Goal: Complete application form

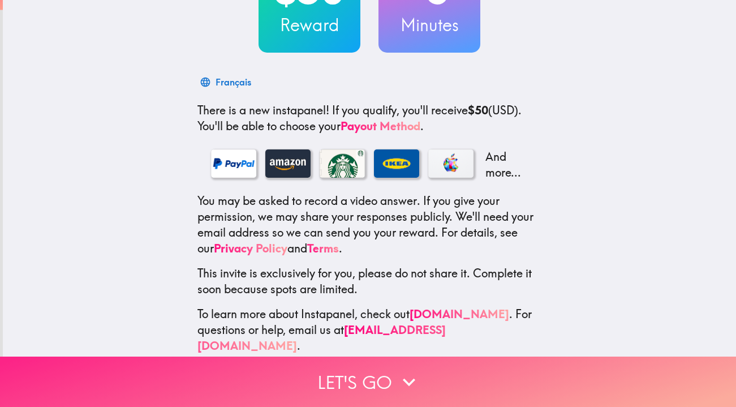
scroll to position [121, 0]
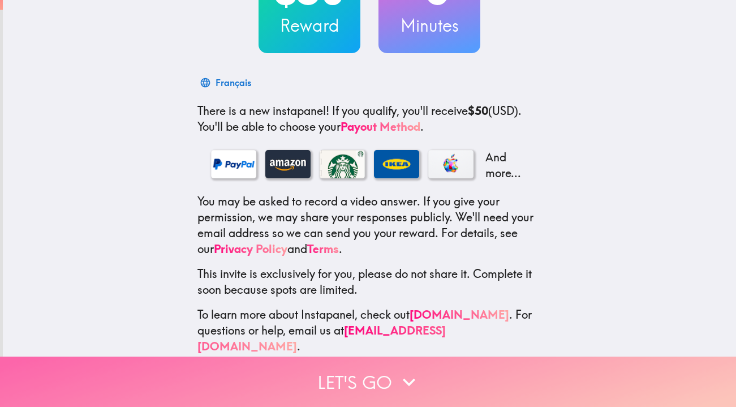
click at [369, 377] on button "Let's go" at bounding box center [368, 381] width 736 height 50
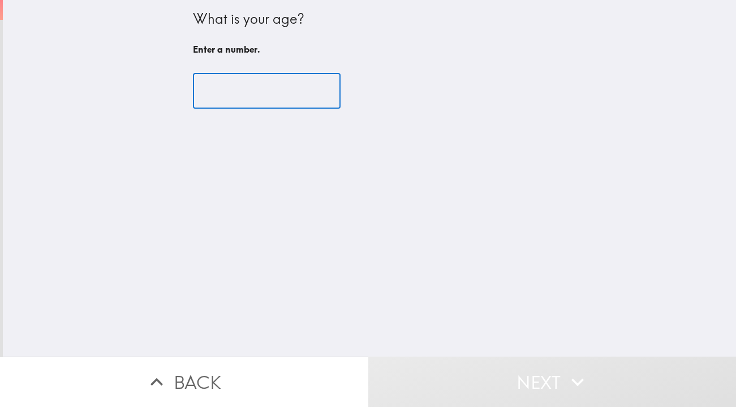
click at [306, 96] on input "number" at bounding box center [267, 91] width 148 height 35
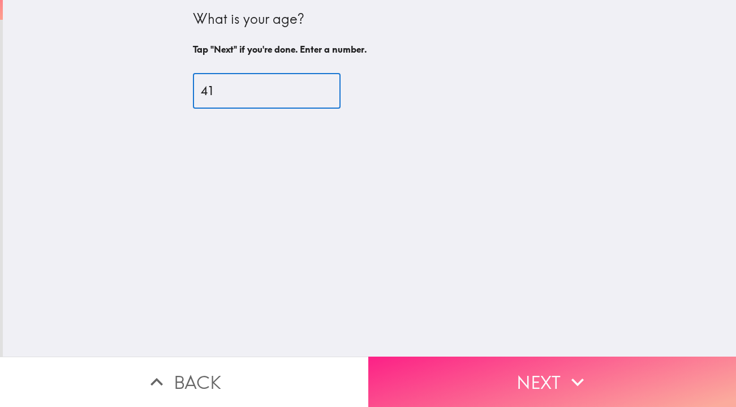
type input "41"
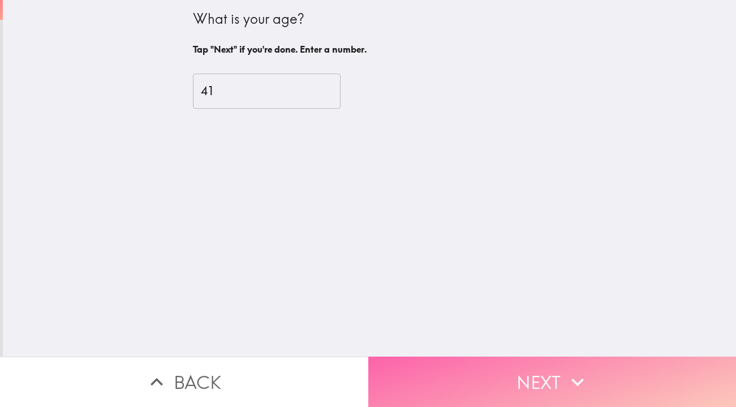
click at [544, 371] on button "Next" at bounding box center [552, 381] width 368 height 50
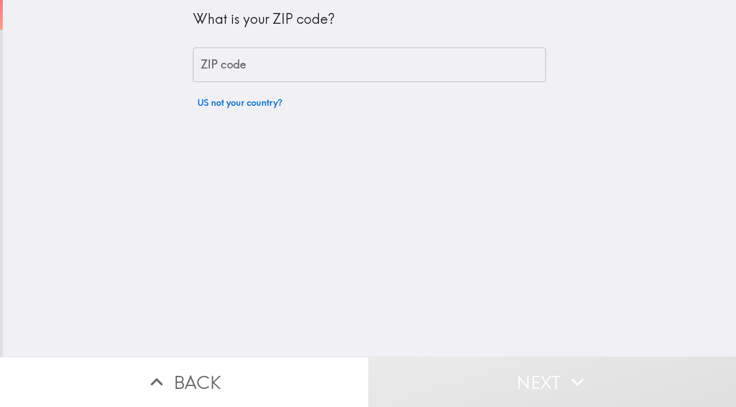
click at [300, 55] on input "ZIP code" at bounding box center [369, 65] width 353 height 35
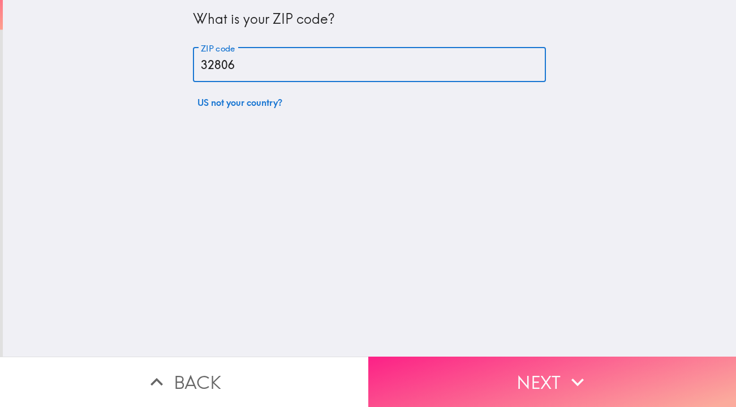
type input "32806"
click at [535, 368] on button "Next" at bounding box center [552, 381] width 368 height 50
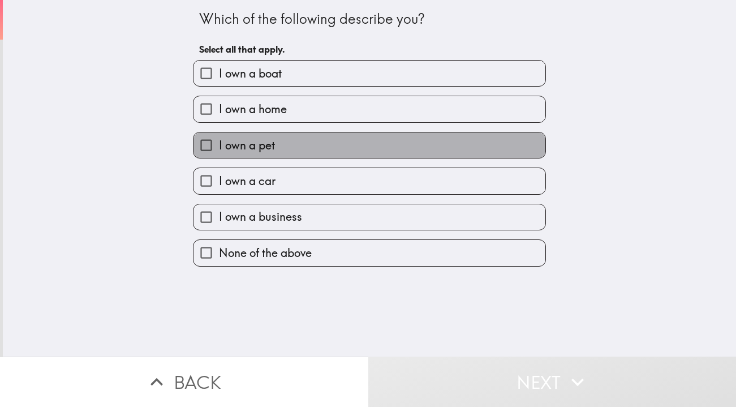
click at [265, 148] on span "I own a pet" at bounding box center [247, 145] width 56 height 16
click at [219, 148] on input "I own a pet" at bounding box center [205, 144] width 25 height 25
checkbox input "true"
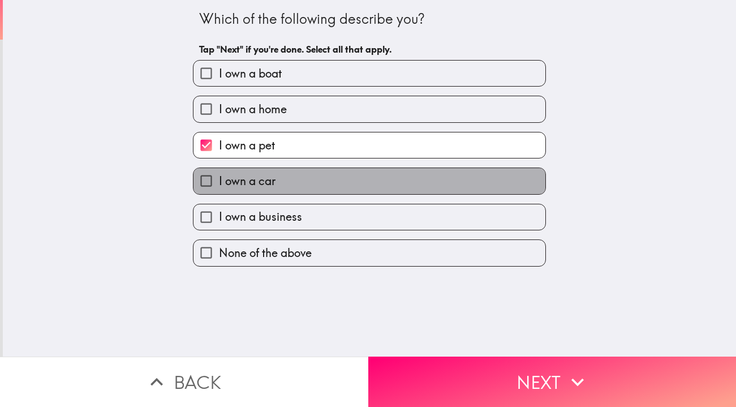
click at [262, 185] on span "I own a car" at bounding box center [247, 181] width 57 height 16
click at [219, 185] on input "I own a car" at bounding box center [205, 180] width 25 height 25
checkbox input "true"
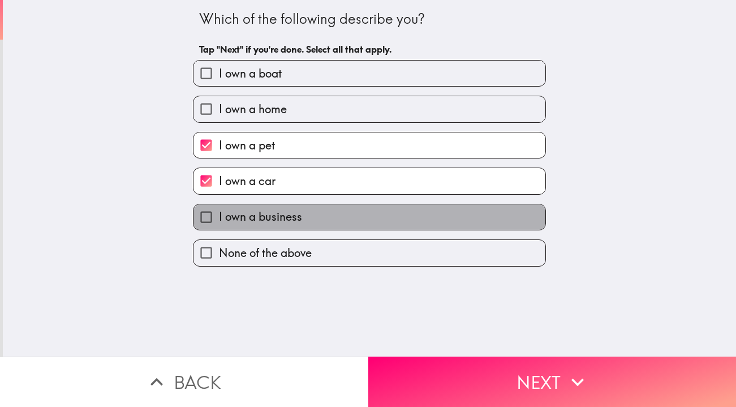
click at [262, 211] on span "I own a business" at bounding box center [260, 217] width 83 height 16
click at [219, 211] on input "I own a business" at bounding box center [205, 216] width 25 height 25
checkbox input "true"
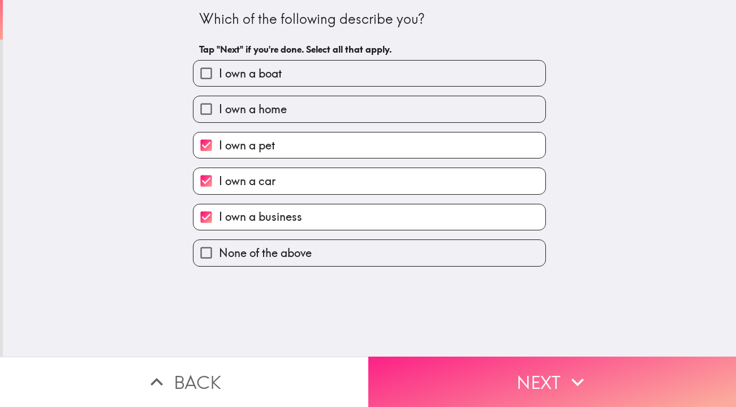
click at [583, 381] on icon "button" at bounding box center [577, 381] width 25 height 25
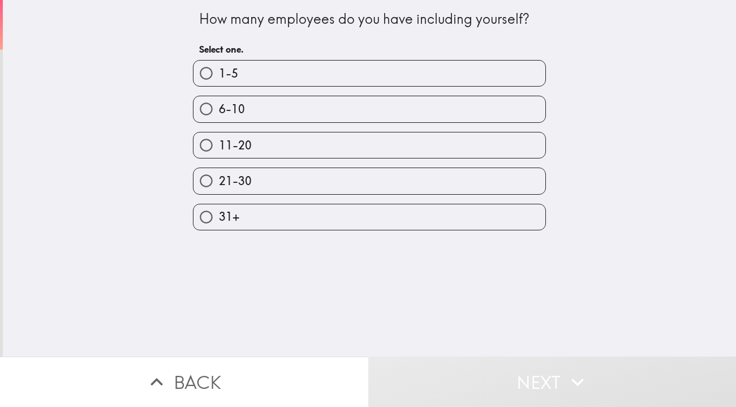
click at [266, 80] on label "1-5" at bounding box center [369, 73] width 352 height 25
click at [219, 80] on input "1-5" at bounding box center [205, 73] width 25 height 25
radio input "true"
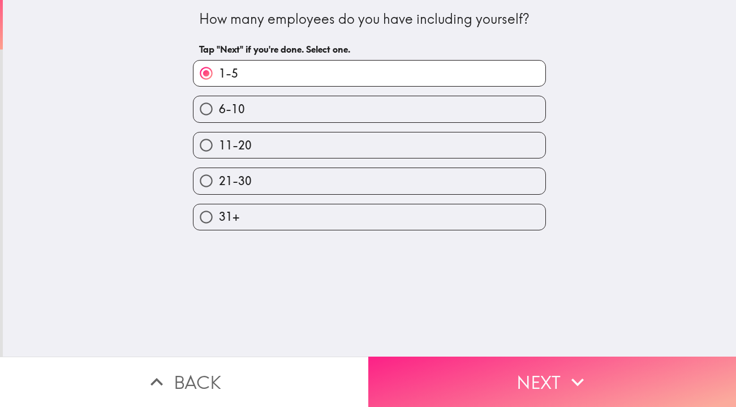
click at [578, 379] on icon "button" at bounding box center [577, 381] width 25 height 25
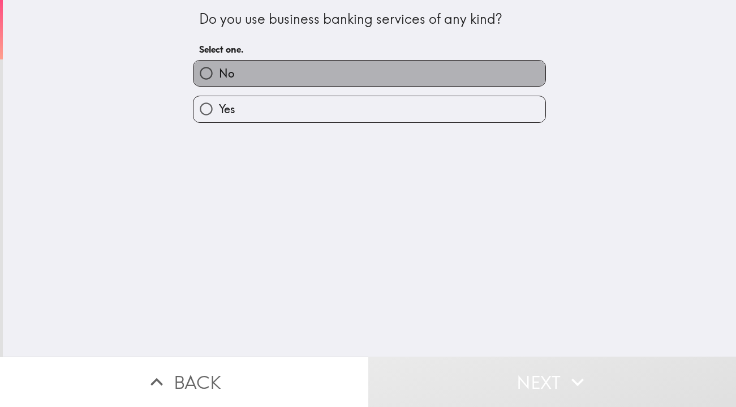
click at [324, 73] on label "No" at bounding box center [369, 73] width 352 height 25
click at [219, 73] on input "No" at bounding box center [205, 73] width 25 height 25
radio input "true"
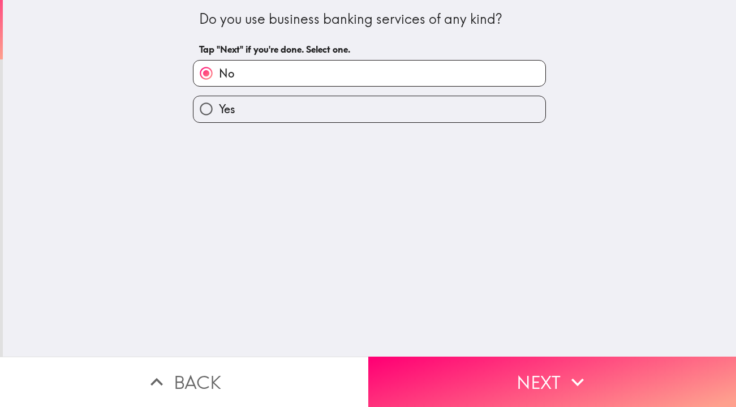
click at [415, 117] on label "Yes" at bounding box center [369, 108] width 352 height 25
click at [219, 117] on input "Yes" at bounding box center [205, 108] width 25 height 25
radio input "true"
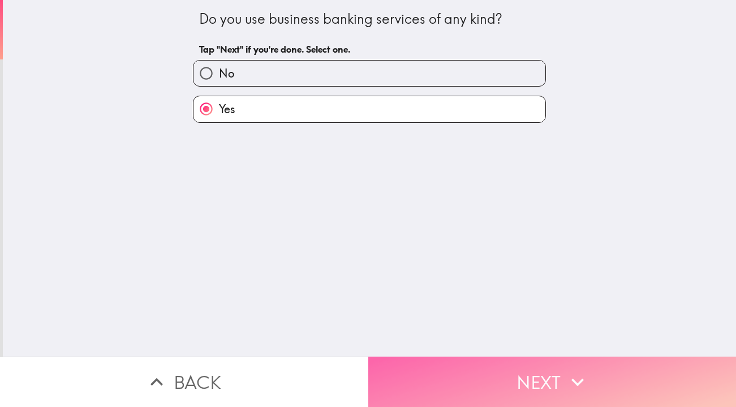
click at [563, 379] on button "Next" at bounding box center [552, 381] width 368 height 50
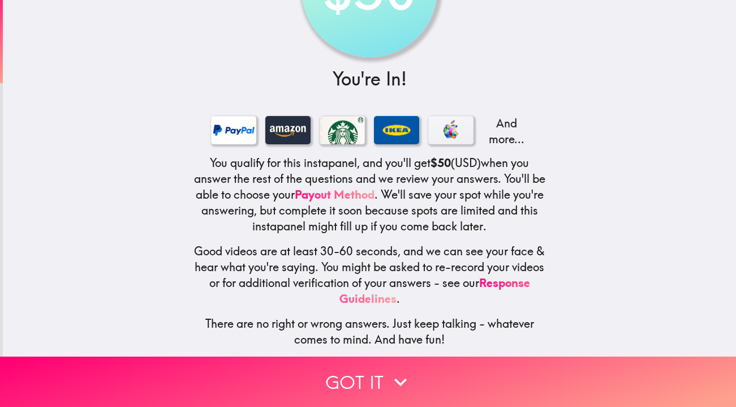
scroll to position [96, 0]
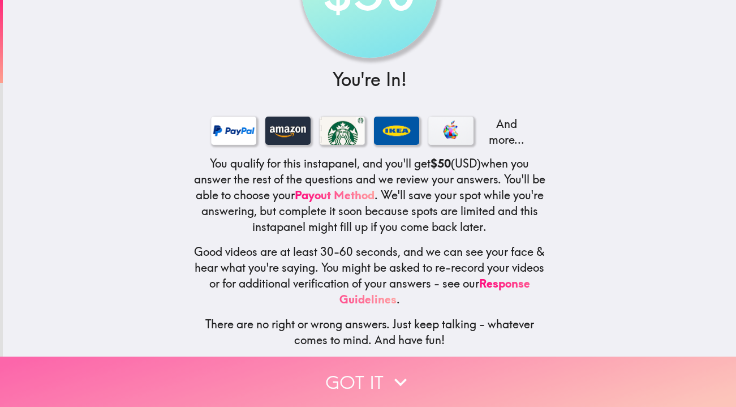
click at [363, 389] on button "Got it" at bounding box center [368, 381] width 736 height 50
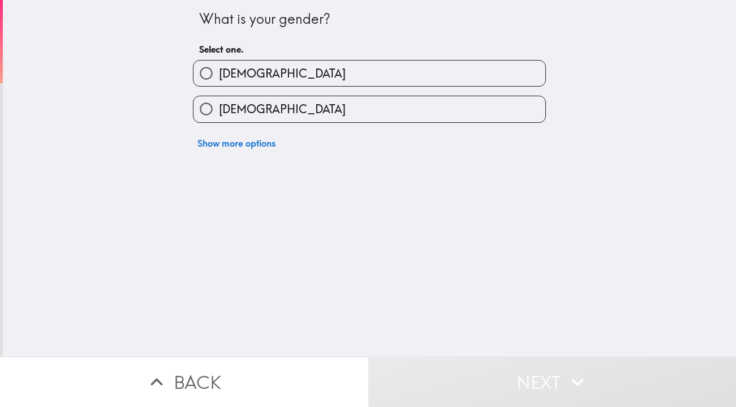
click at [316, 111] on label "[DEMOGRAPHIC_DATA]" at bounding box center [369, 108] width 352 height 25
click at [219, 111] on input "[DEMOGRAPHIC_DATA]" at bounding box center [205, 108] width 25 height 25
radio input "true"
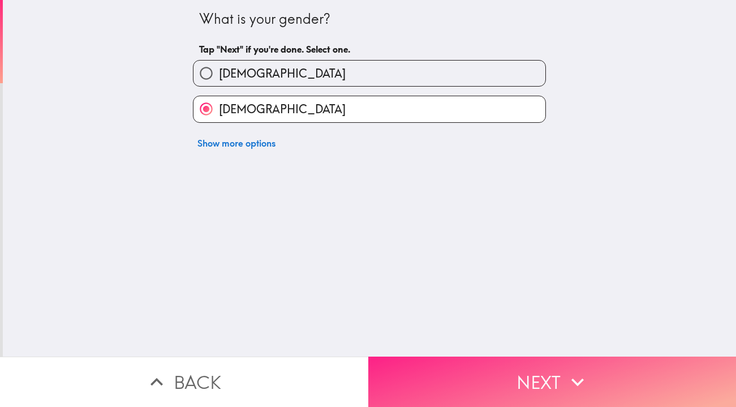
click at [533, 386] on button "Next" at bounding box center [552, 381] width 368 height 50
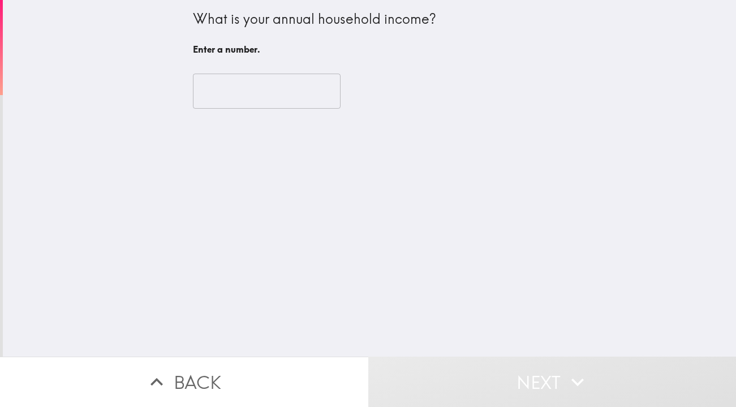
click at [296, 92] on input "number" at bounding box center [267, 91] width 148 height 35
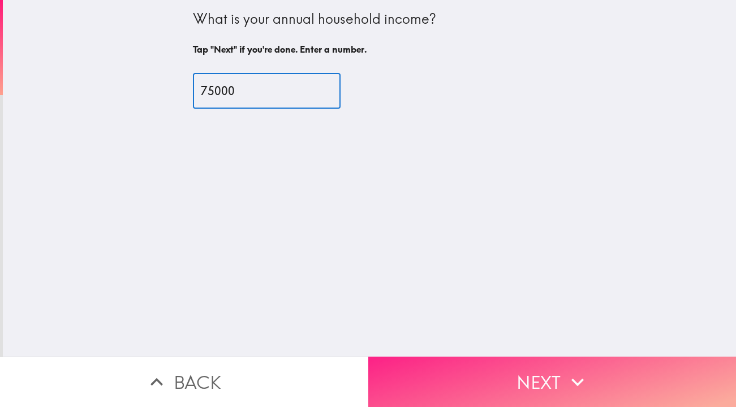
type input "75000"
click at [547, 378] on button "Next" at bounding box center [552, 381] width 368 height 50
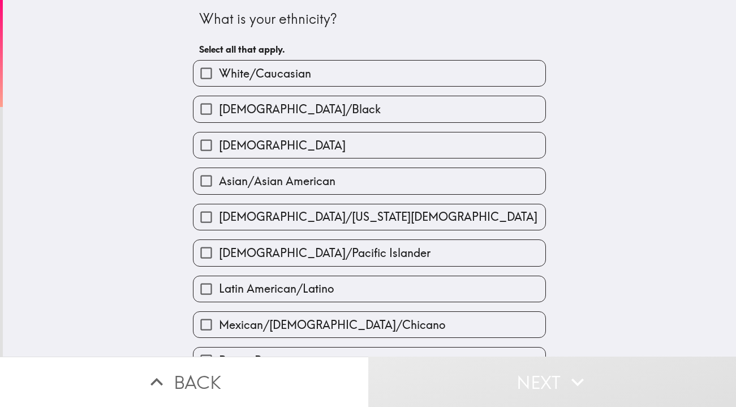
click at [292, 73] on span "White/Caucasian" at bounding box center [265, 74] width 92 height 16
click at [219, 73] on input "White/Caucasian" at bounding box center [205, 73] width 25 height 25
checkbox input "true"
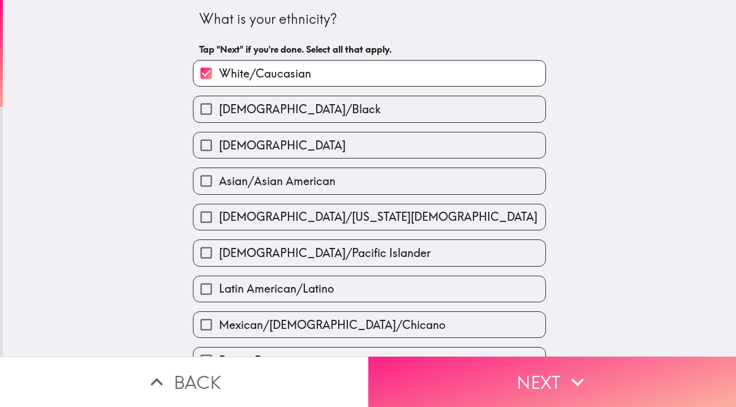
click at [529, 384] on button "Next" at bounding box center [552, 381] width 368 height 50
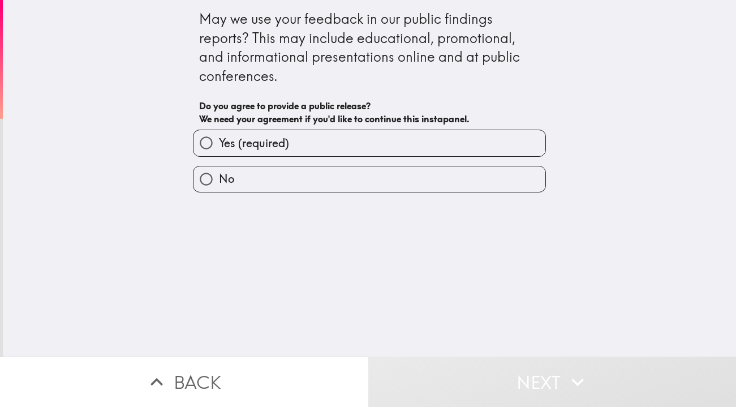
click at [356, 148] on label "Yes (required)" at bounding box center [369, 142] width 352 height 25
click at [219, 148] on input "Yes (required)" at bounding box center [205, 142] width 25 height 25
radio input "true"
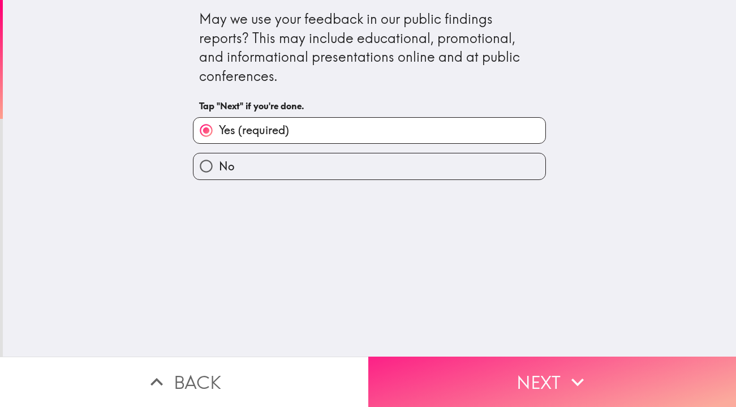
click at [541, 381] on button "Next" at bounding box center [552, 381] width 368 height 50
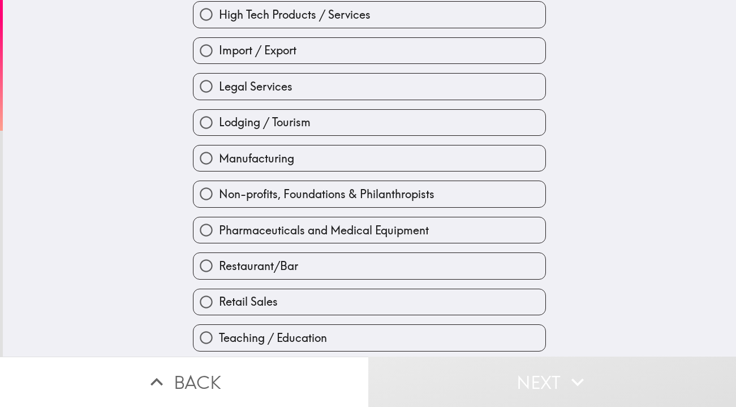
scroll to position [347, 0]
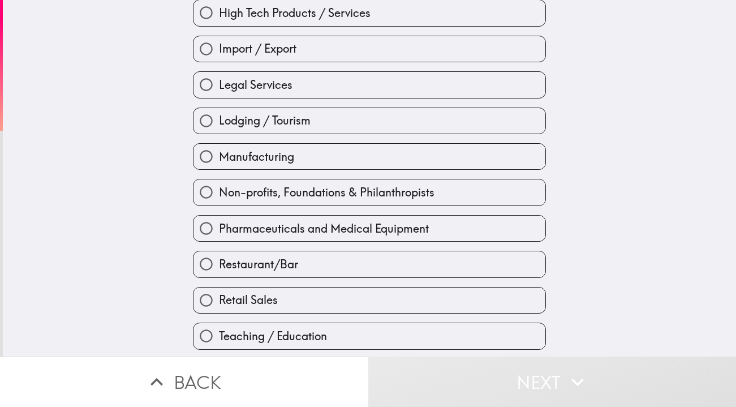
click at [311, 259] on label "Restaurant/Bar" at bounding box center [369, 263] width 352 height 25
click at [219, 259] on input "Restaurant/Bar" at bounding box center [205, 263] width 25 height 25
radio input "true"
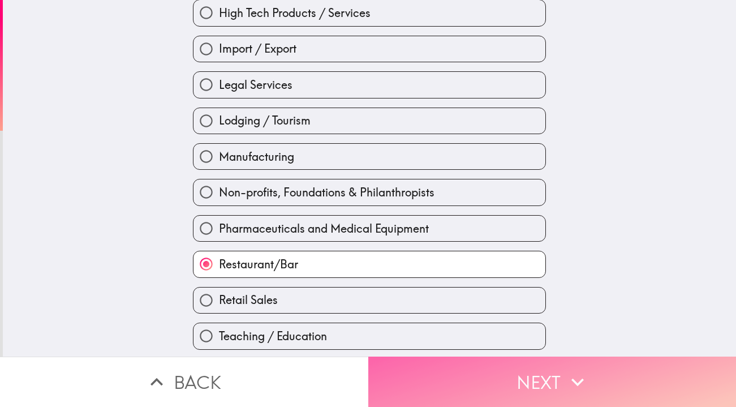
click at [520, 372] on button "Next" at bounding box center [552, 381] width 368 height 50
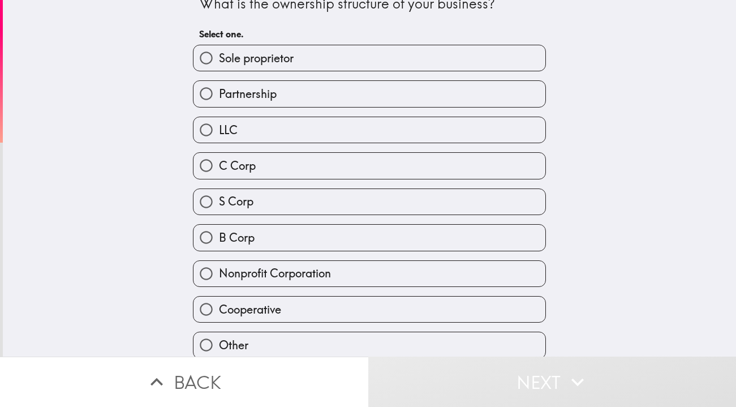
scroll to position [15, 0]
click at [383, 137] on label "LLC" at bounding box center [369, 130] width 352 height 25
click at [219, 137] on input "LLC" at bounding box center [205, 130] width 25 height 25
radio input "true"
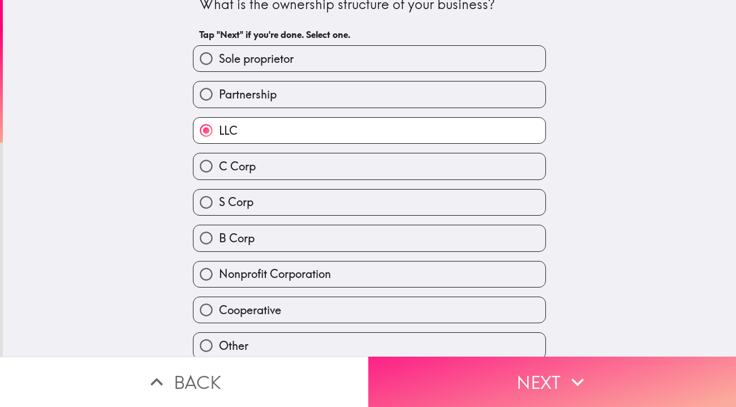
click at [555, 377] on button "Next" at bounding box center [552, 381] width 368 height 50
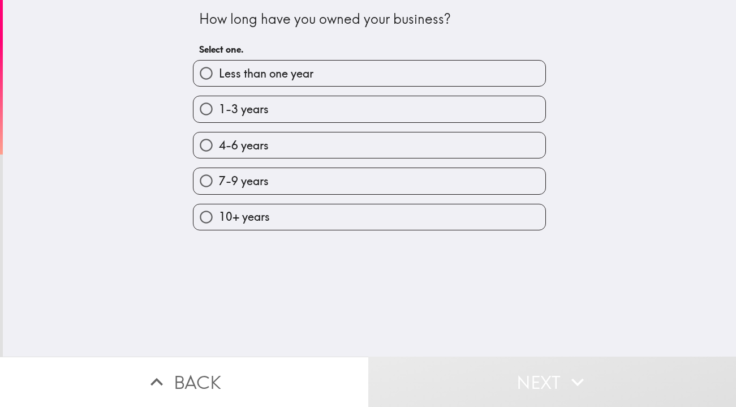
click at [347, 180] on label "7-9 years" at bounding box center [369, 180] width 352 height 25
click at [219, 180] on input "7-9 years" at bounding box center [205, 180] width 25 height 25
radio input "true"
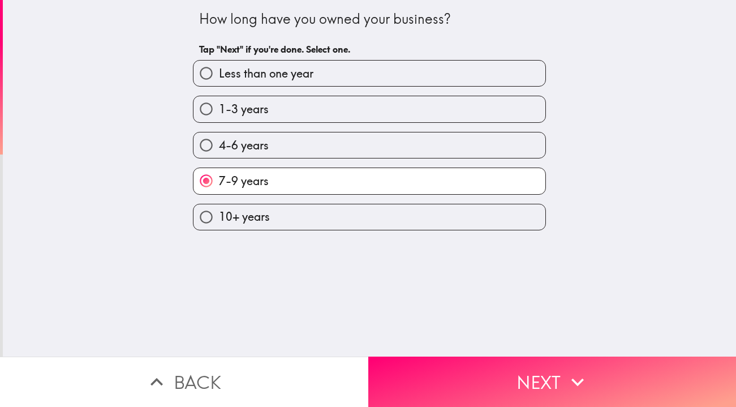
click at [368, 157] on div "4-6 years" at bounding box center [369, 145] width 353 height 27
click at [385, 140] on label "4-6 years" at bounding box center [369, 144] width 352 height 25
click at [219, 140] on input "4-6 years" at bounding box center [205, 144] width 25 height 25
radio input "true"
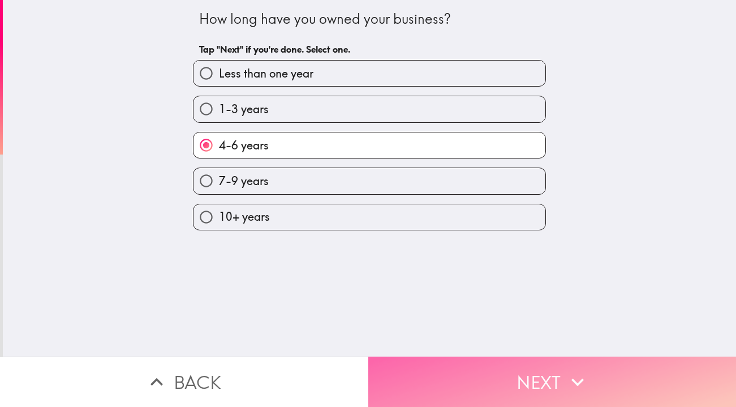
click at [556, 380] on button "Next" at bounding box center [552, 381] width 368 height 50
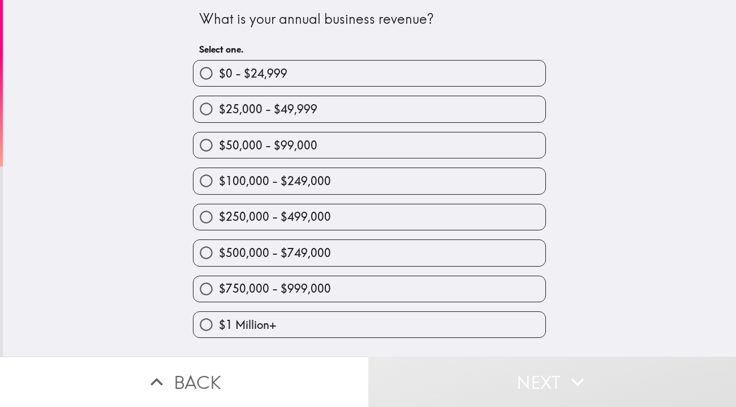
click at [352, 261] on label "$500,000 - $749,000" at bounding box center [369, 252] width 352 height 25
click at [219, 261] on input "$500,000 - $749,000" at bounding box center [205, 252] width 25 height 25
radio input "true"
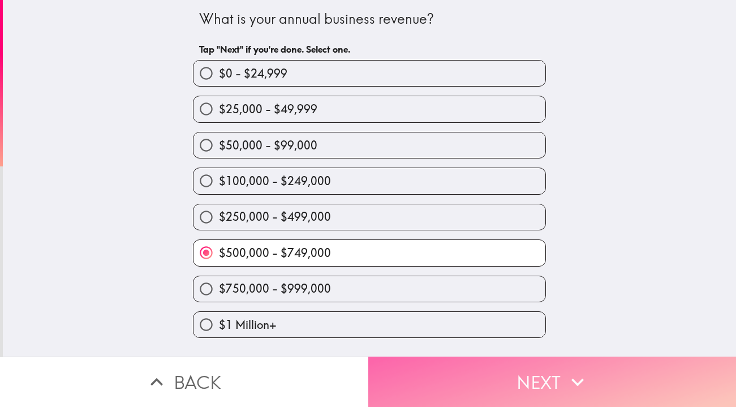
click at [556, 380] on button "Next" at bounding box center [552, 381] width 368 height 50
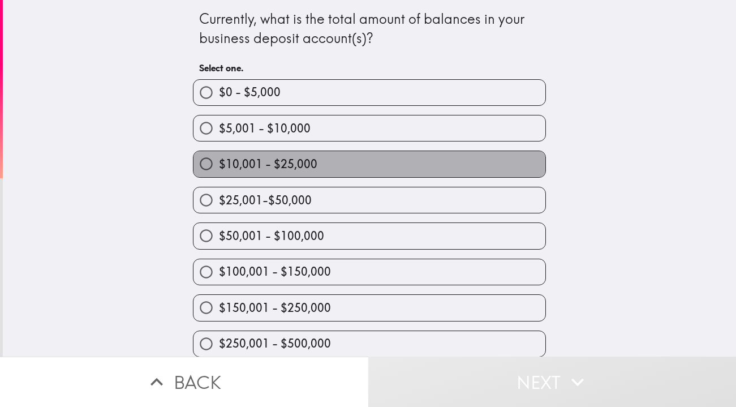
click at [398, 162] on label "$10,001 - $25,000" at bounding box center [369, 163] width 352 height 25
click at [219, 162] on input "$10,001 - $25,000" at bounding box center [205, 163] width 25 height 25
radio input "true"
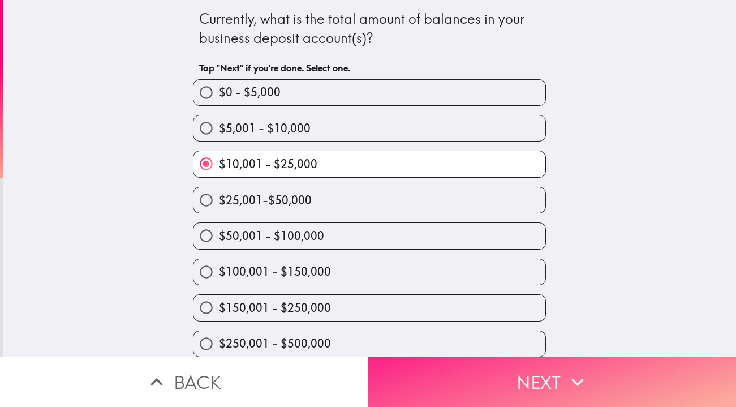
click at [545, 382] on button "Next" at bounding box center [552, 381] width 368 height 50
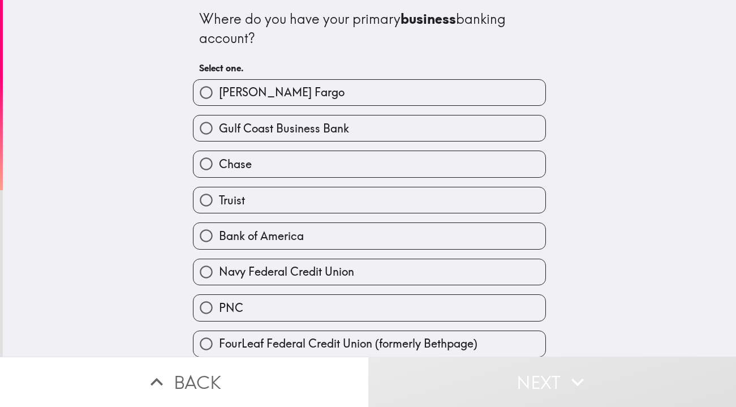
click at [381, 95] on label "[PERSON_NAME] Fargo" at bounding box center [369, 92] width 352 height 25
click at [219, 95] on input "[PERSON_NAME] Fargo" at bounding box center [205, 92] width 25 height 25
radio input "true"
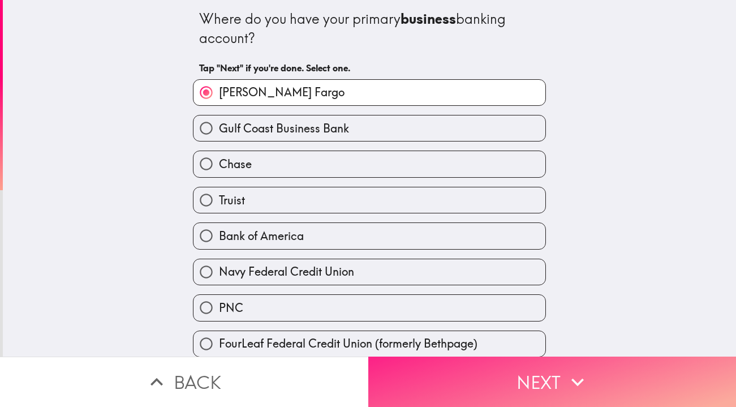
click at [543, 384] on button "Next" at bounding box center [552, 381] width 368 height 50
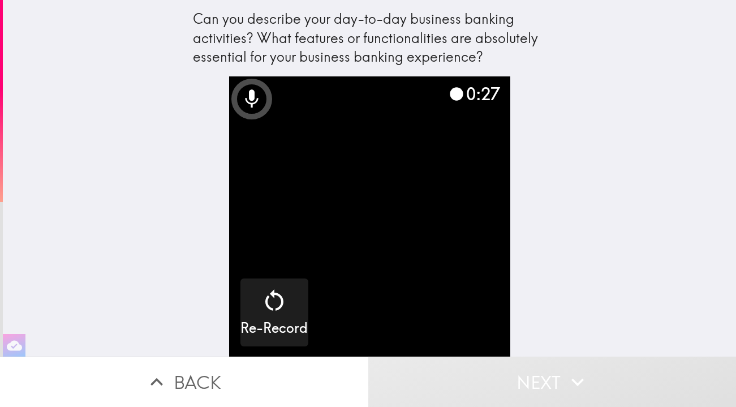
click at [599, 190] on div "Can you describe your day-to-day business banking activities? What features or …" at bounding box center [369, 178] width 733 height 356
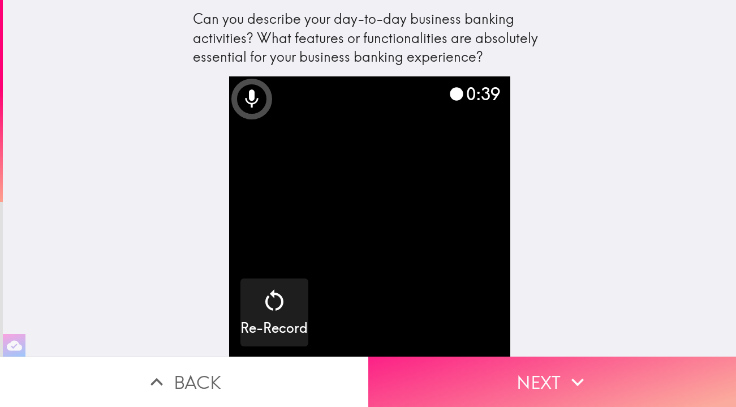
click at [552, 387] on button "Next" at bounding box center [552, 381] width 368 height 50
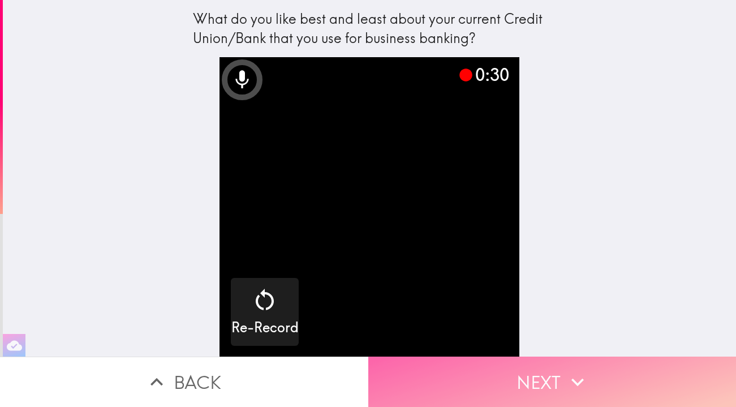
click at [557, 382] on button "Next" at bounding box center [552, 381] width 368 height 50
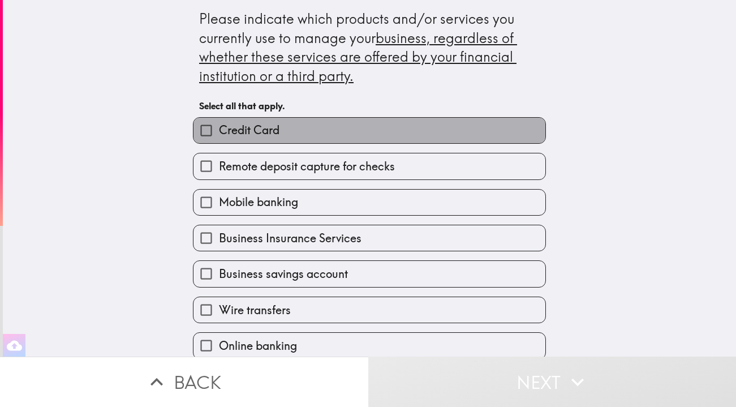
click at [291, 132] on label "Credit Card" at bounding box center [369, 130] width 352 height 25
click at [219, 132] on input "Credit Card" at bounding box center [205, 130] width 25 height 25
checkbox input "true"
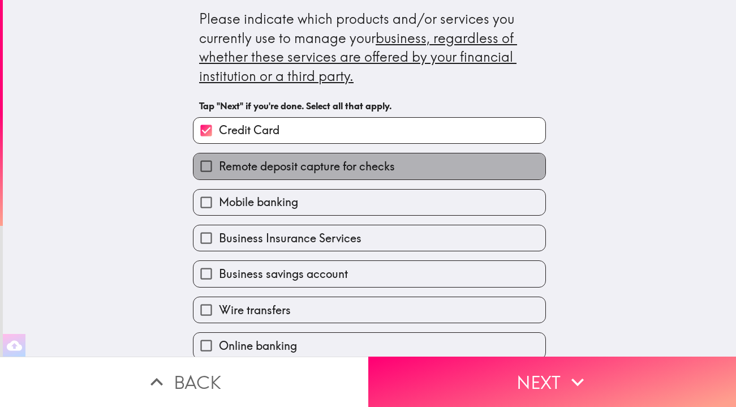
click at [332, 158] on span "Remote deposit capture for checks" at bounding box center [307, 166] width 176 height 16
click at [219, 158] on input "Remote deposit capture for checks" at bounding box center [205, 165] width 25 height 25
checkbox input "true"
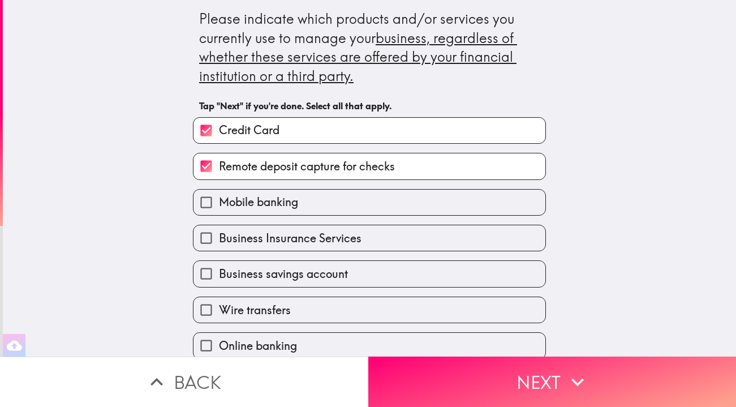
click at [315, 185] on div "Mobile banking" at bounding box center [365, 198] width 362 height 36
click at [296, 199] on span "Mobile banking" at bounding box center [258, 202] width 79 height 16
click at [219, 199] on input "Mobile banking" at bounding box center [205, 202] width 25 height 25
checkbox input "true"
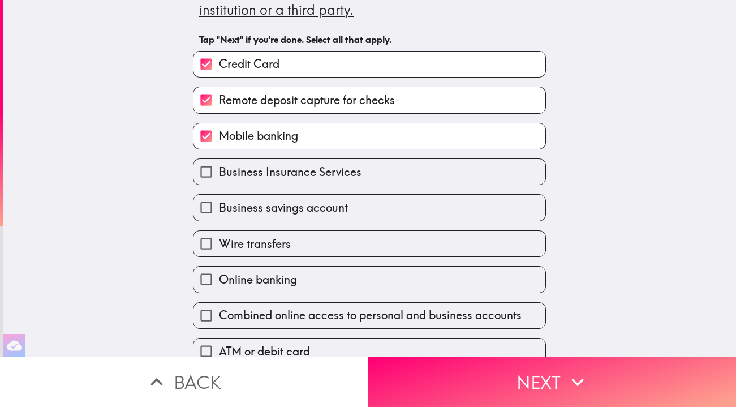
scroll to position [68, 0]
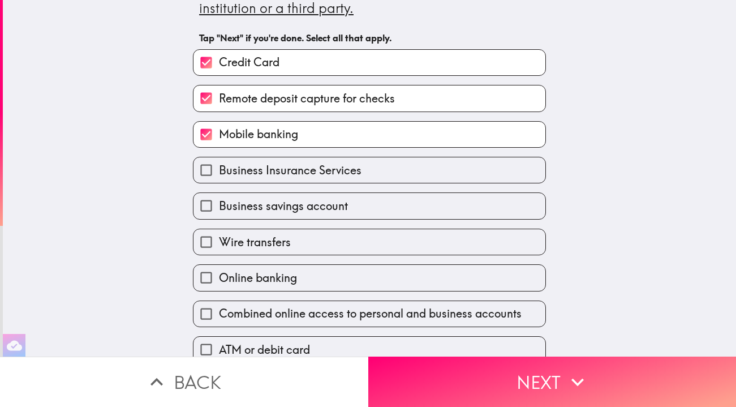
click at [298, 198] on span "Business savings account" at bounding box center [283, 206] width 129 height 16
click at [219, 198] on input "Business savings account" at bounding box center [205, 205] width 25 height 25
checkbox input "true"
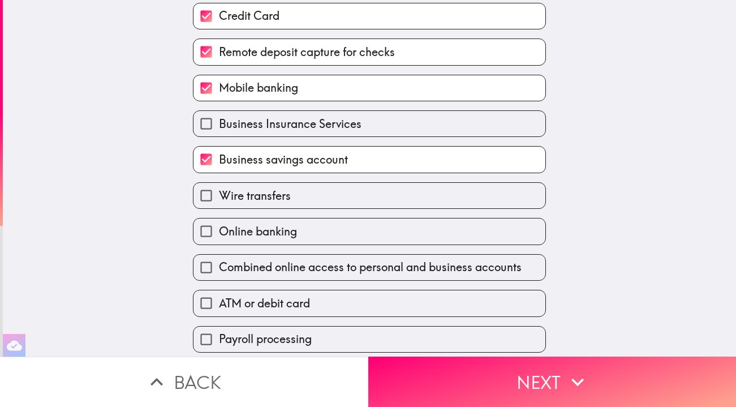
scroll to position [118, 0]
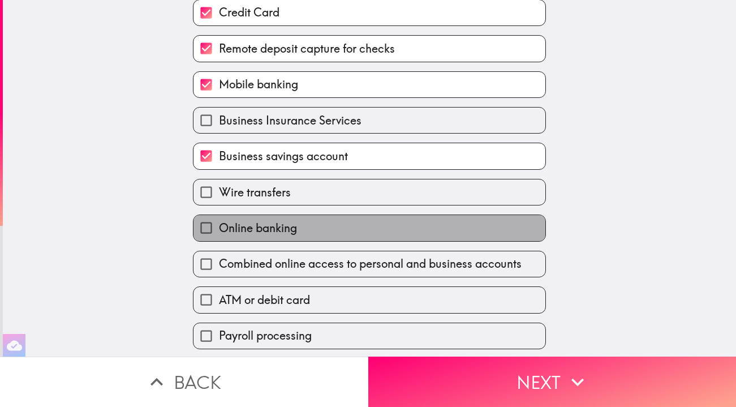
click at [296, 221] on span "Online banking" at bounding box center [258, 228] width 78 height 16
click at [219, 221] on input "Online banking" at bounding box center [205, 227] width 25 height 25
checkbox input "true"
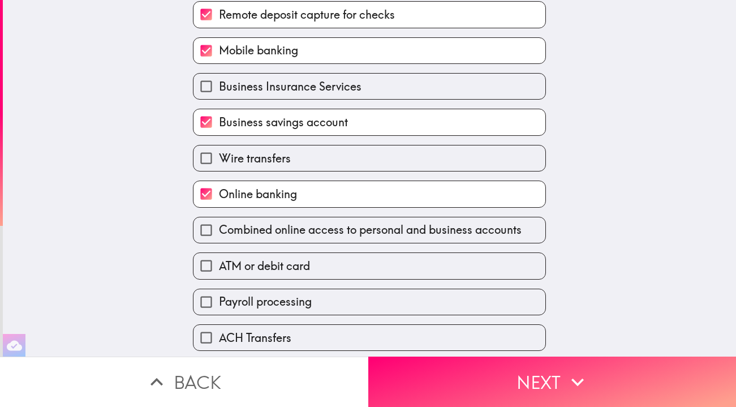
scroll to position [152, 0]
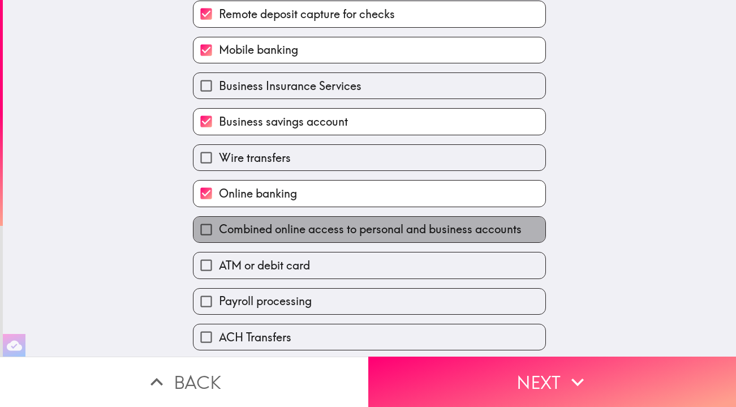
click at [289, 222] on span "Combined online access to personal and business accounts" at bounding box center [370, 229] width 303 height 16
click at [219, 222] on input "Combined online access to personal and business accounts" at bounding box center [205, 229] width 25 height 25
checkbox input "true"
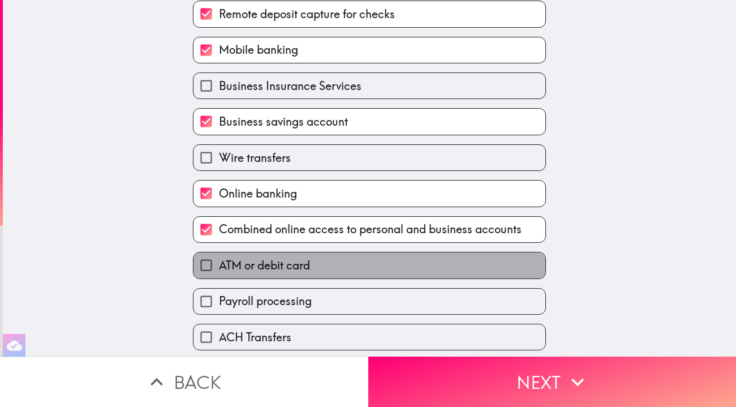
click at [291, 261] on span "ATM or debit card" at bounding box center [264, 265] width 91 height 16
click at [219, 261] on input "ATM or debit card" at bounding box center [205, 264] width 25 height 25
checkbox input "true"
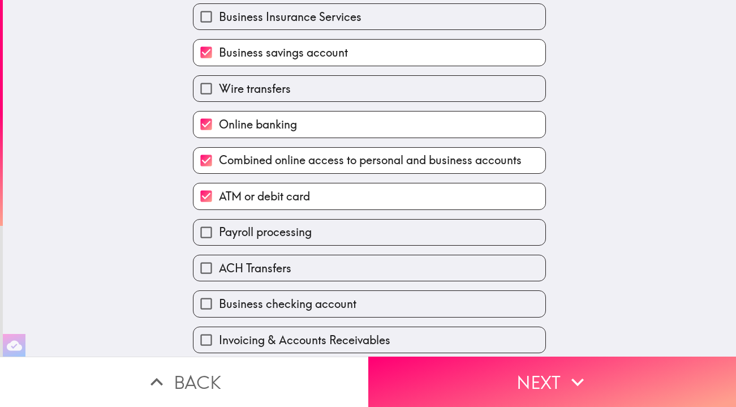
scroll to position [223, 0]
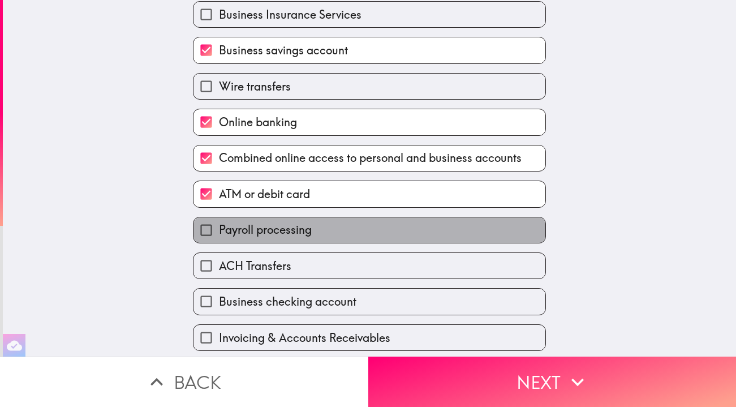
click at [298, 222] on span "Payroll processing" at bounding box center [265, 230] width 93 height 16
click at [219, 222] on input "Payroll processing" at bounding box center [205, 229] width 25 height 25
checkbox input "true"
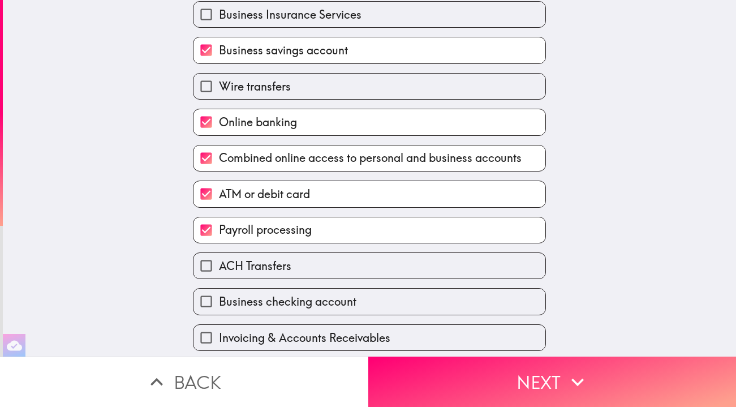
click at [299, 266] on label "ACH Transfers" at bounding box center [369, 265] width 352 height 25
click at [219, 266] on input "ACH Transfers" at bounding box center [205, 265] width 25 height 25
checkbox input "true"
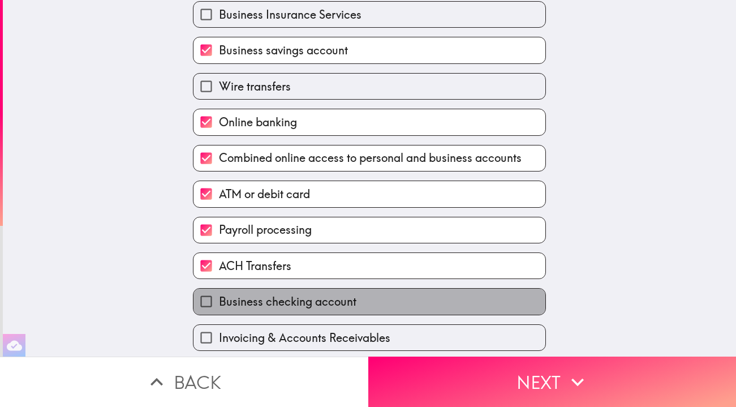
click at [293, 298] on span "Business checking account" at bounding box center [287, 302] width 137 height 16
click at [219, 298] on input "Business checking account" at bounding box center [205, 301] width 25 height 25
checkbox input "true"
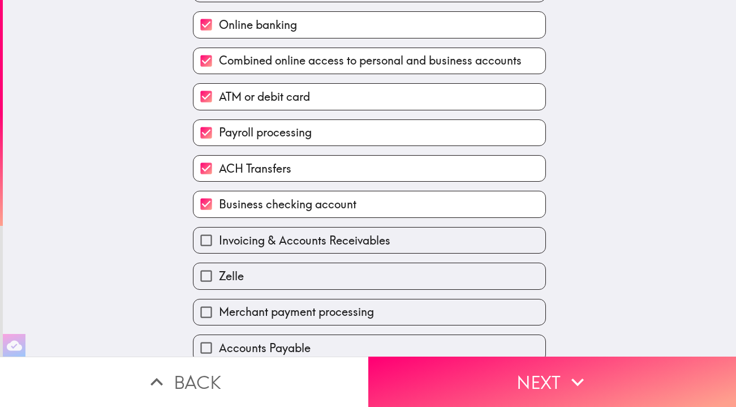
scroll to position [320, 0]
click at [293, 267] on label "Zelle" at bounding box center [369, 276] width 352 height 25
click at [219, 267] on input "Zelle" at bounding box center [205, 276] width 25 height 25
checkbox input "true"
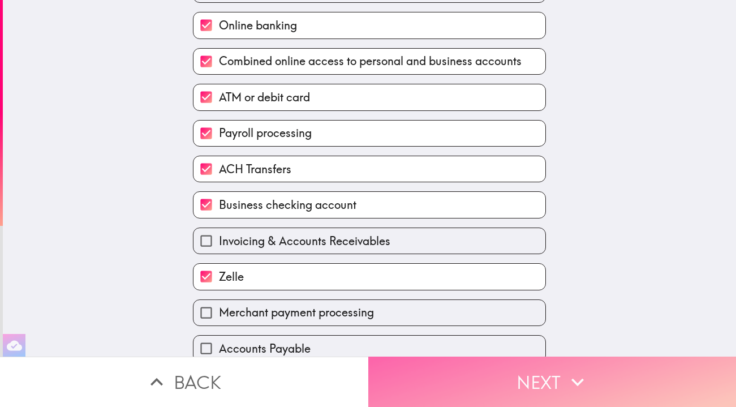
click at [540, 379] on button "Next" at bounding box center [552, 381] width 368 height 50
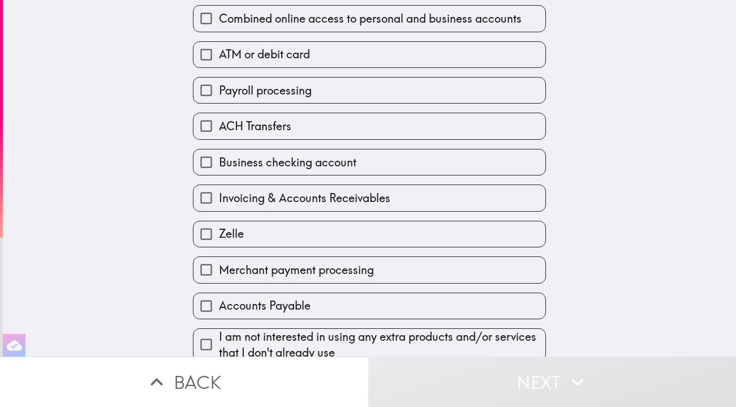
scroll to position [343, 0]
click at [363, 333] on span "I am not interested in using any extra products and/or services that I don't al…" at bounding box center [382, 345] width 326 height 32
click at [219, 333] on input "I am not interested in using any extra products and/or services that I don't al…" at bounding box center [205, 344] width 25 height 25
checkbox input "true"
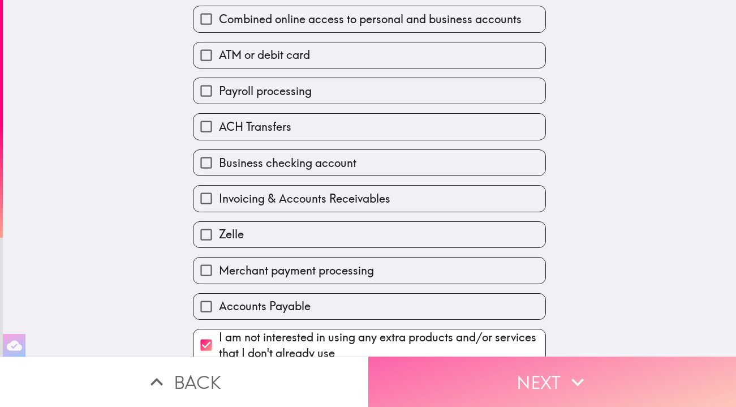
click at [560, 382] on button "Next" at bounding box center [552, 381] width 368 height 50
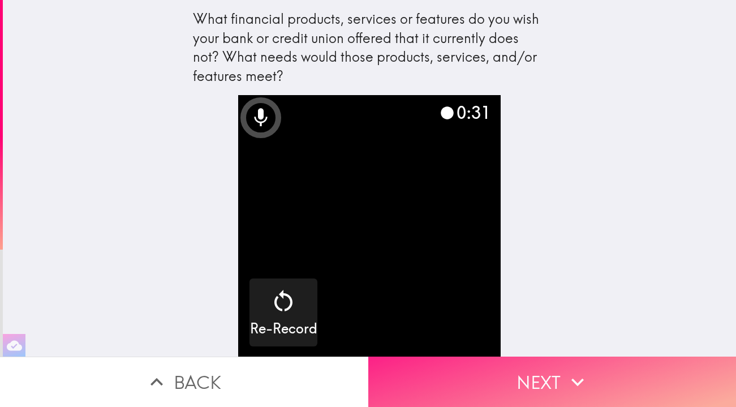
click at [535, 385] on button "Next" at bounding box center [552, 381] width 368 height 50
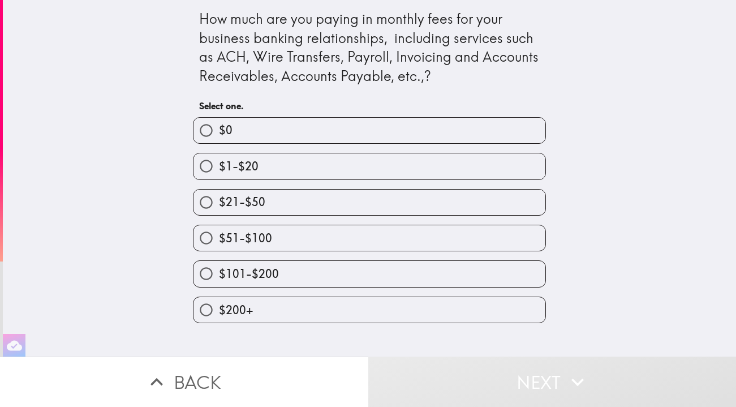
click at [416, 164] on label "$1-$20" at bounding box center [369, 165] width 352 height 25
click at [219, 164] on input "$1-$20" at bounding box center [205, 165] width 25 height 25
radio input "true"
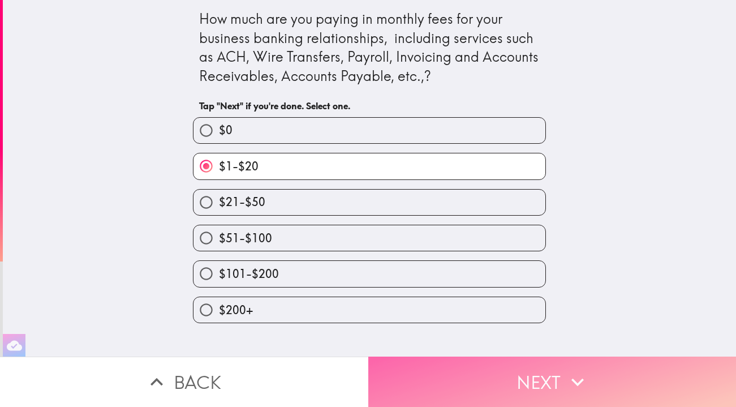
click at [556, 381] on button "Next" at bounding box center [552, 381] width 368 height 50
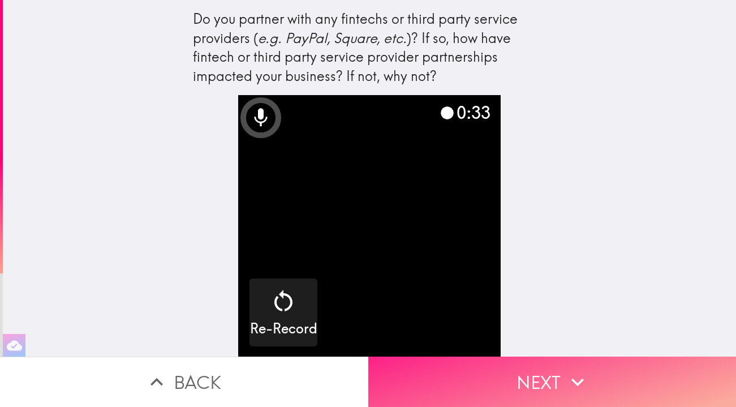
click at [573, 378] on icon "button" at bounding box center [577, 381] width 25 height 25
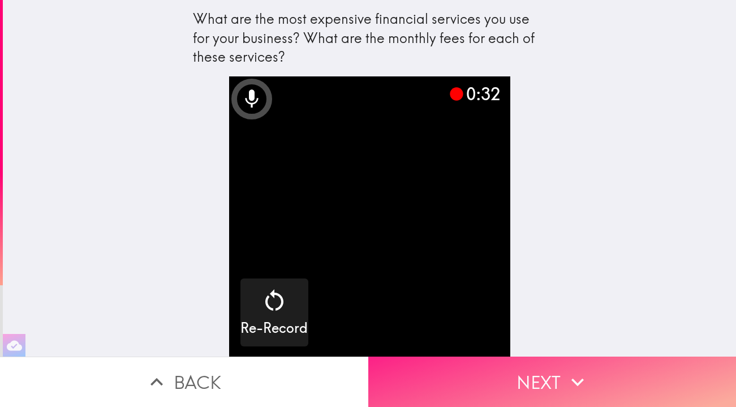
click at [566, 370] on icon "button" at bounding box center [577, 381] width 25 height 25
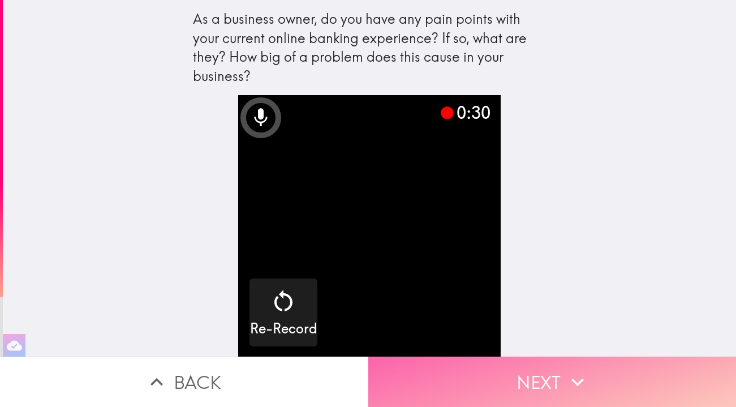
click at [557, 378] on button "Next" at bounding box center [552, 381] width 368 height 50
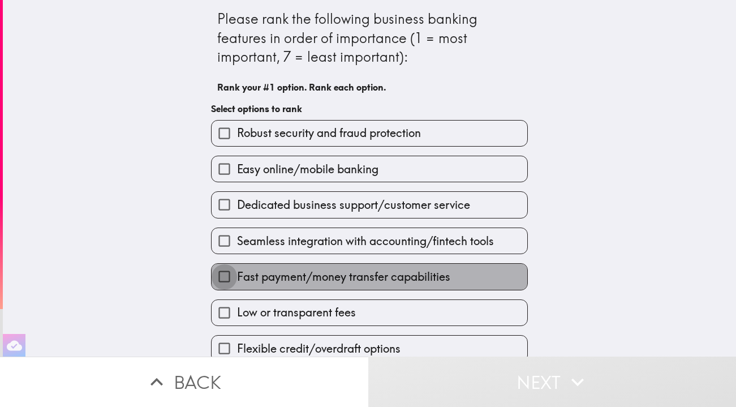
click at [234, 277] on input "Fast payment/money transfer capabilities" at bounding box center [224, 276] width 25 height 25
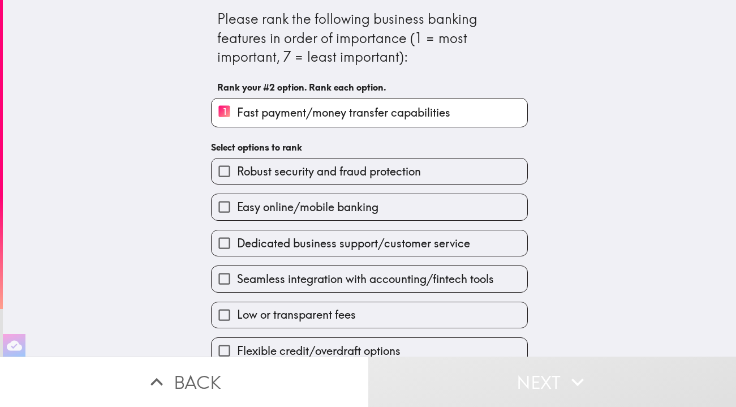
click at [229, 106] on input "1 Fast payment/money transfer capabilities" at bounding box center [224, 112] width 25 height 28
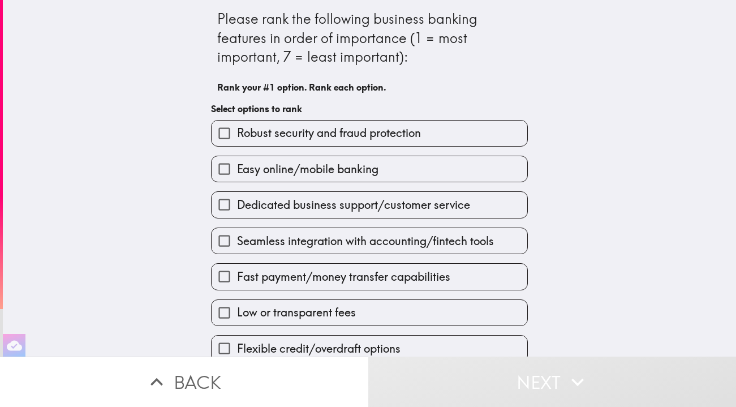
click at [229, 168] on input "Easy online/mobile banking" at bounding box center [224, 168] width 25 height 25
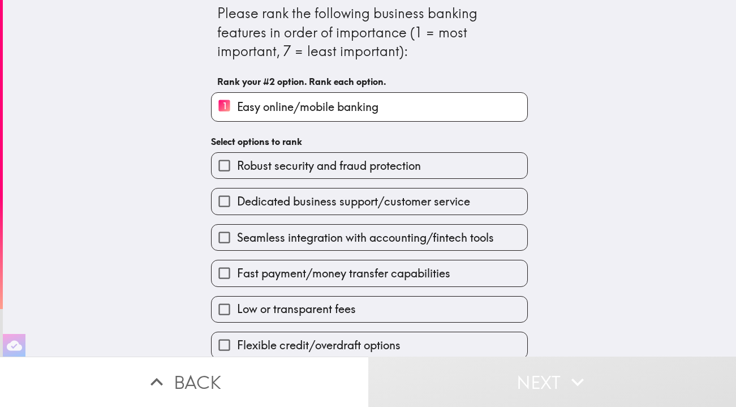
scroll to position [5, 0]
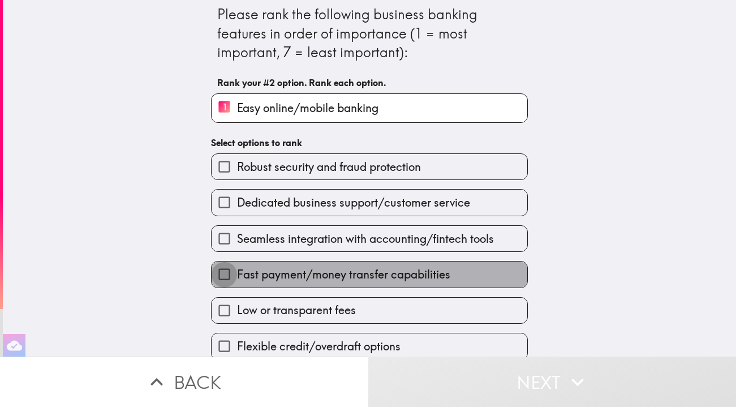
click at [227, 268] on input "Fast payment/money transfer capabilities" at bounding box center [224, 273] width 25 height 25
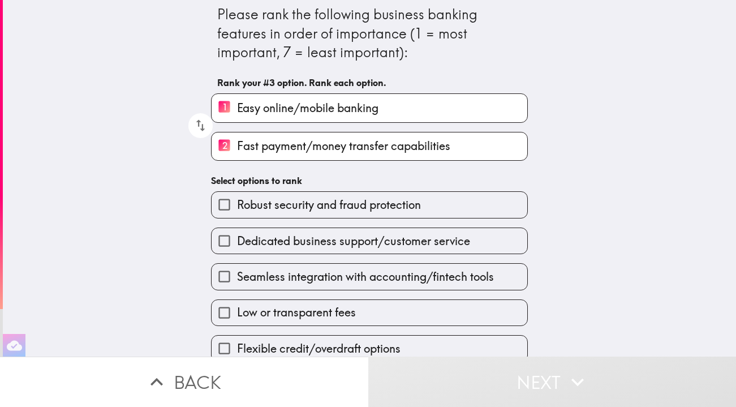
click at [226, 312] on input "Low or transparent fees" at bounding box center [224, 312] width 25 height 25
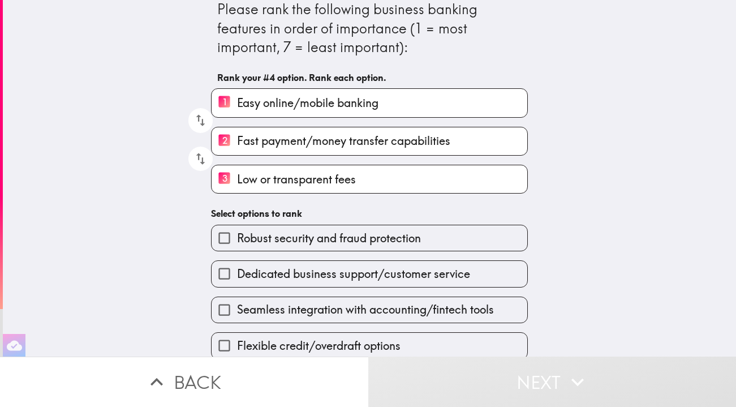
scroll to position [9, 0]
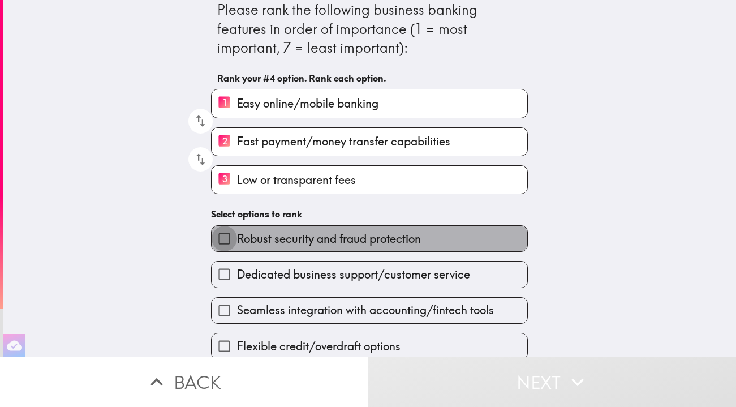
click at [222, 236] on input "Robust security and fraud protection" at bounding box center [224, 238] width 25 height 25
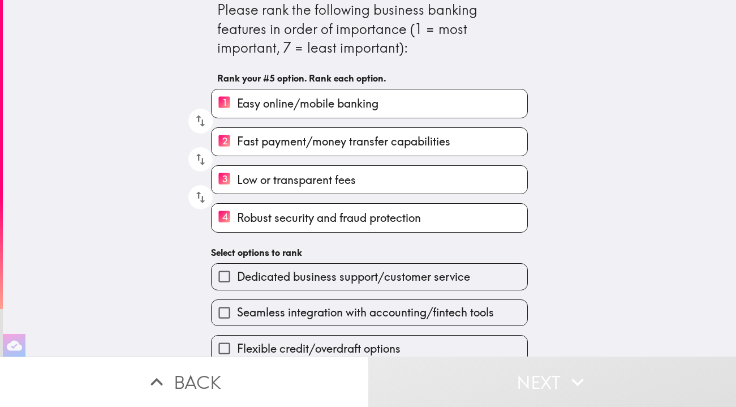
click at [221, 278] on input "Dedicated business support/customer service" at bounding box center [224, 276] width 25 height 25
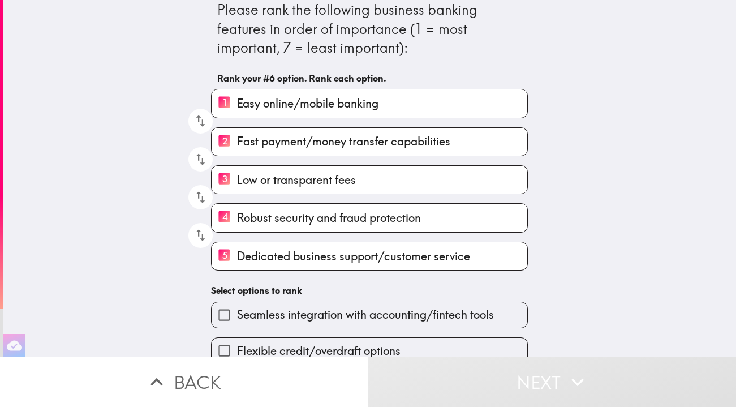
click at [229, 338] on input "Flexible credit/overdraft options" at bounding box center [224, 350] width 25 height 25
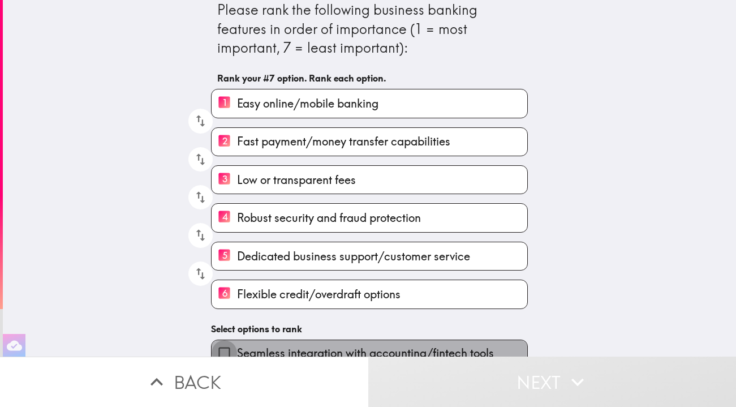
click at [229, 345] on input "Seamless integration with accounting/fintech tools" at bounding box center [224, 352] width 25 height 25
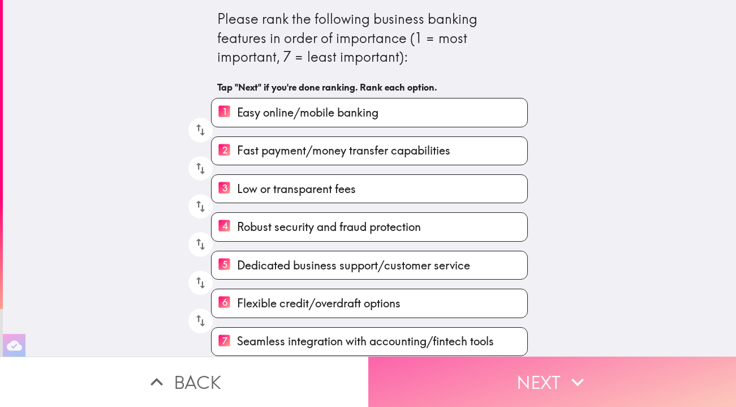
click at [539, 394] on button "Next" at bounding box center [552, 381] width 368 height 50
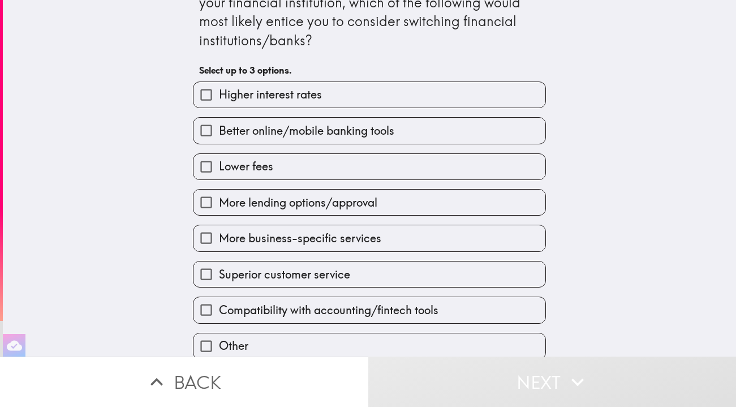
scroll to position [35, 0]
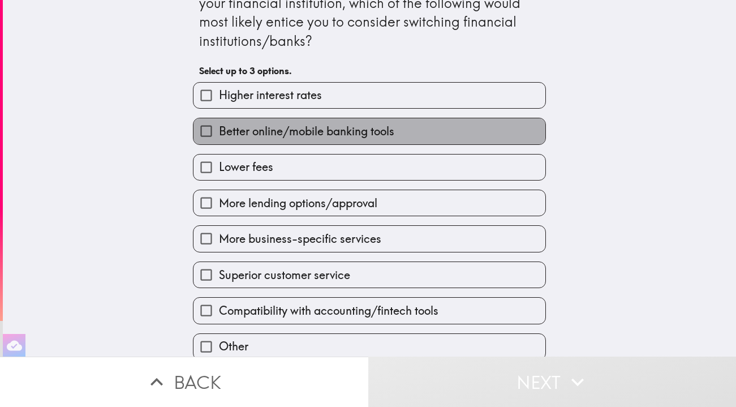
click at [328, 131] on span "Better online/mobile banking tools" at bounding box center [306, 131] width 175 height 16
click at [219, 131] on input "Better online/mobile banking tools" at bounding box center [205, 130] width 25 height 25
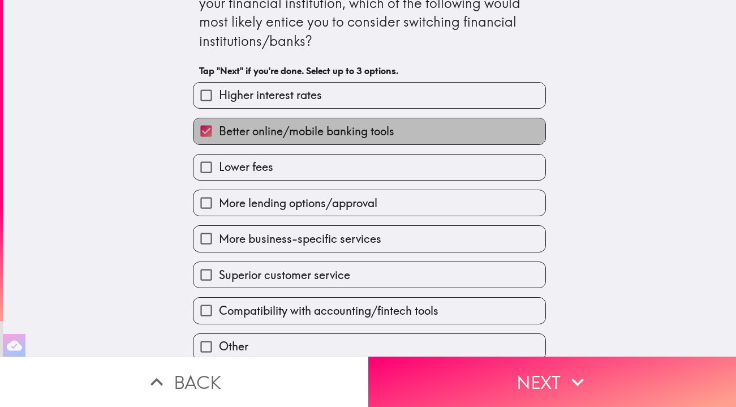
click at [336, 130] on span "Better online/mobile banking tools" at bounding box center [306, 131] width 175 height 16
click at [219, 130] on input "Better online/mobile banking tools" at bounding box center [205, 130] width 25 height 25
checkbox input "false"
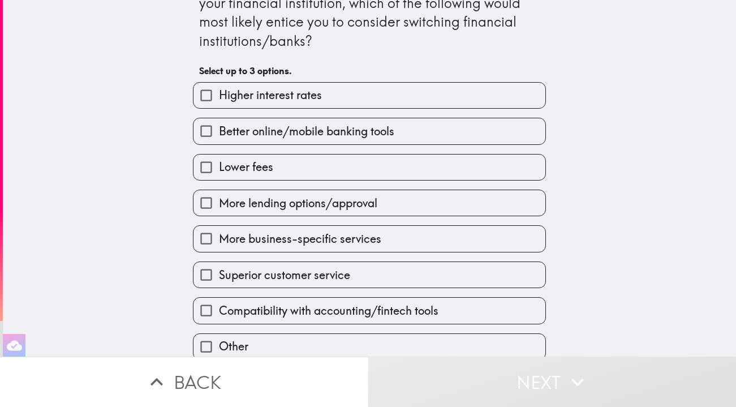
click at [353, 199] on span "More lending options/approval" at bounding box center [298, 203] width 158 height 16
click at [219, 199] on input "More lending options/approval" at bounding box center [205, 202] width 25 height 25
checkbox input "true"
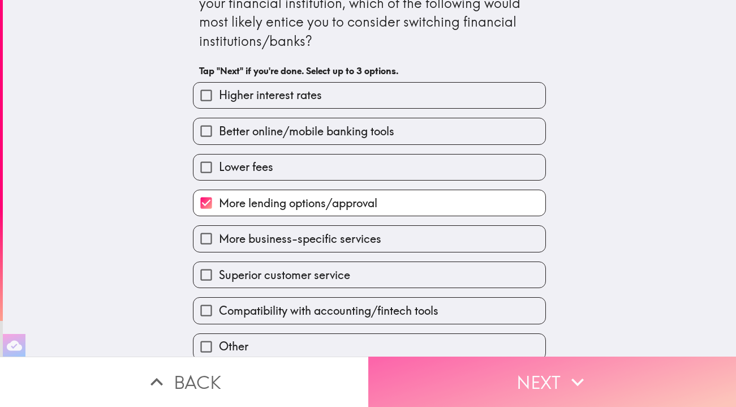
click at [562, 385] on button "Next" at bounding box center [552, 381] width 368 height 50
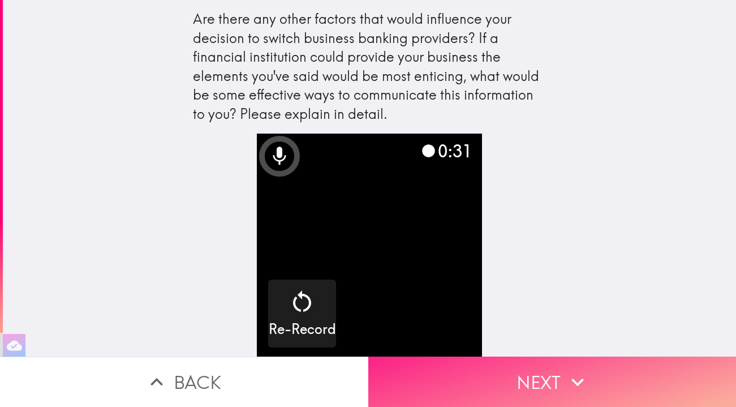
click at [557, 377] on button "Next" at bounding box center [552, 381] width 368 height 50
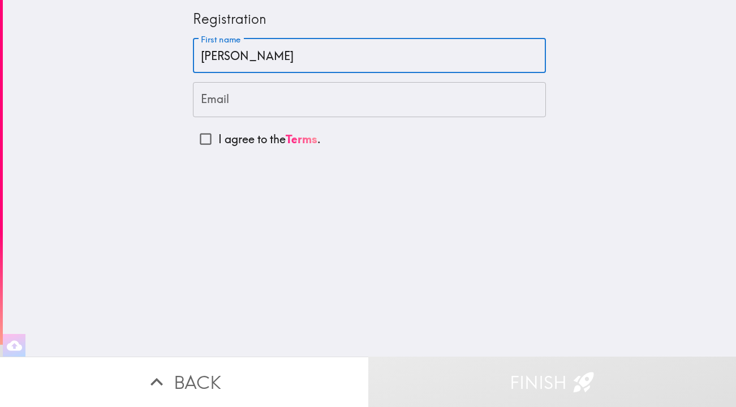
type input "[PERSON_NAME]"
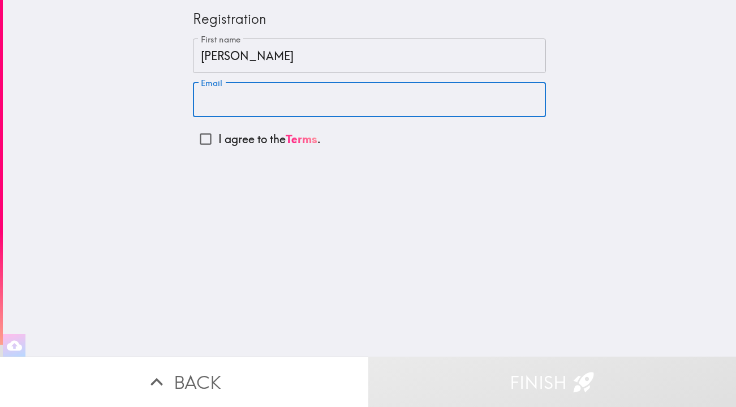
type input "j"
type input "[PERSON_NAME][EMAIL_ADDRESS][DOMAIN_NAME]"
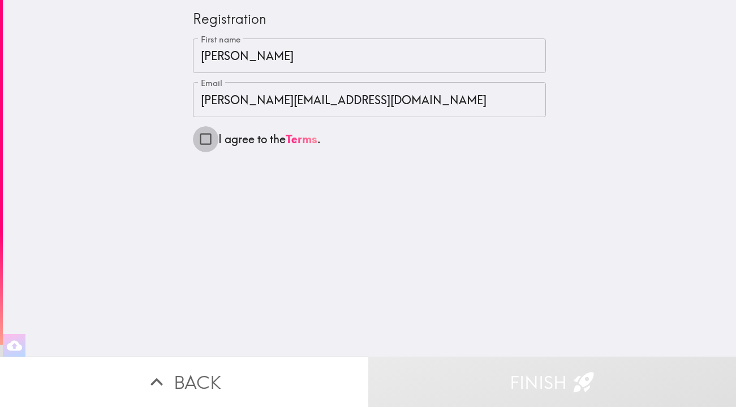
click at [203, 140] on input "I agree to the Terms ." at bounding box center [205, 138] width 25 height 25
checkbox input "true"
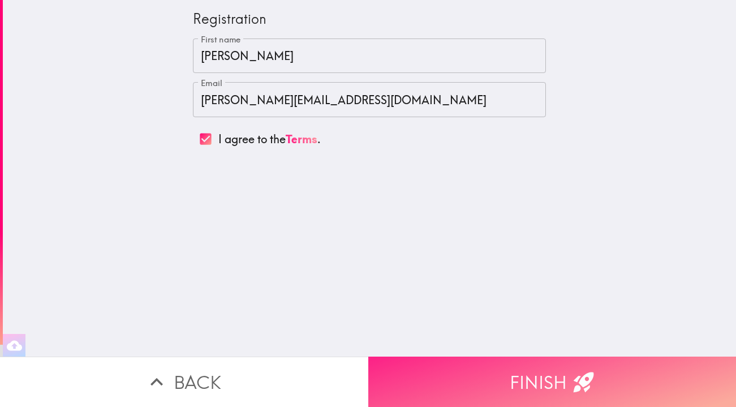
click at [566, 380] on button "Finish" at bounding box center [552, 381] width 368 height 50
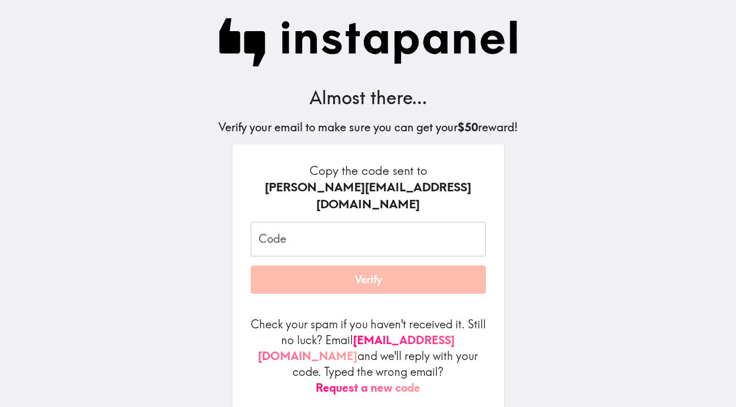
click at [335, 233] on input "Code" at bounding box center [368, 239] width 235 height 35
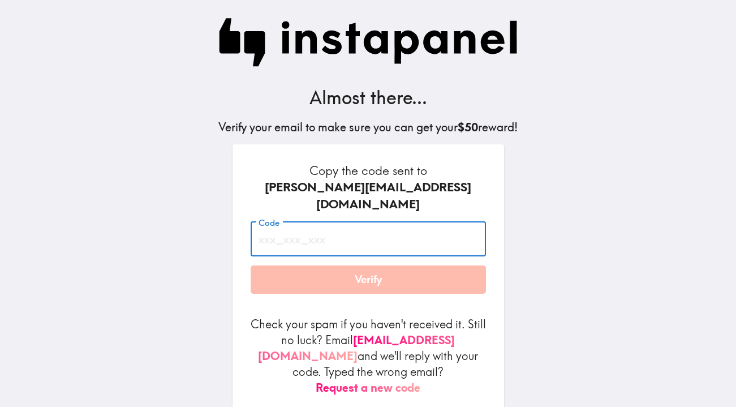
paste input "dRB_Hrb_gyB"
type input "dRB_Hrb_gyB"
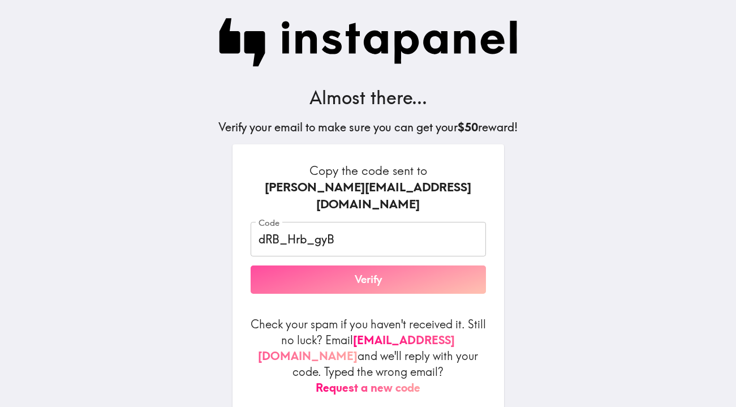
click at [388, 272] on button "Verify" at bounding box center [368, 279] width 235 height 28
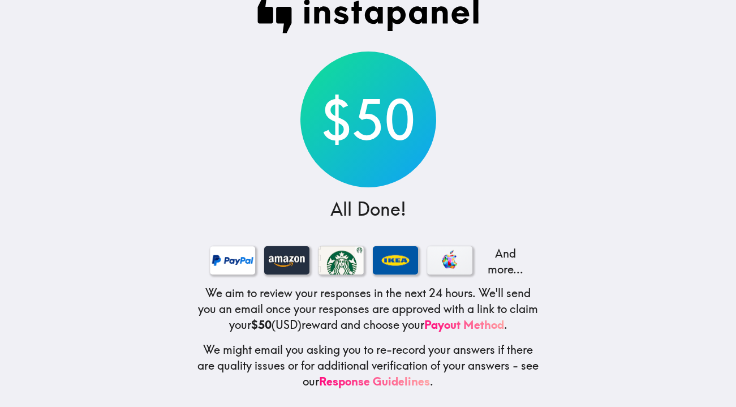
click at [505, 254] on p "And more..." at bounding box center [503, 262] width 45 height 32
click at [505, 266] on p "And more..." at bounding box center [503, 262] width 45 height 32
